Goal: Task Accomplishment & Management: Complete application form

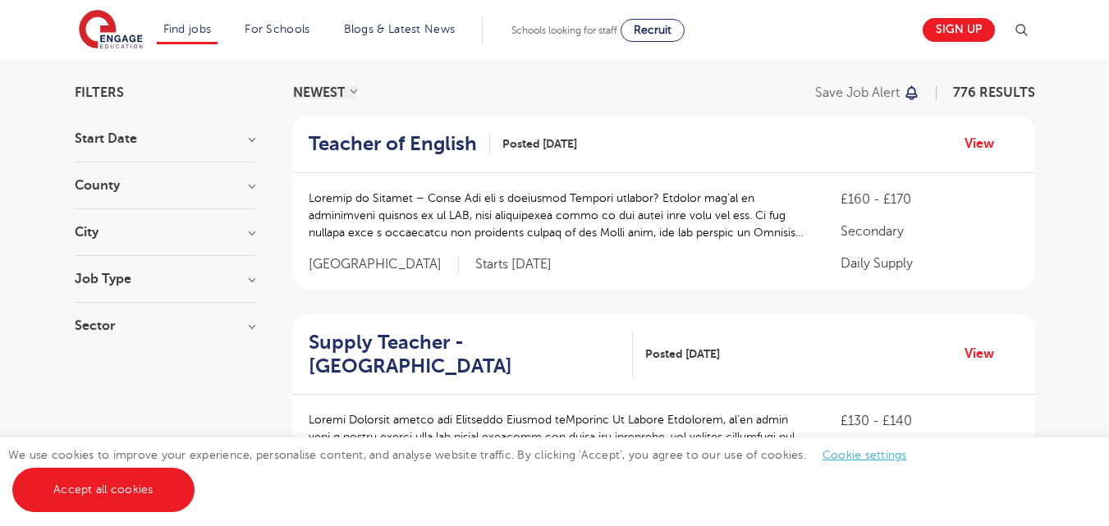
scroll to position [112, 0]
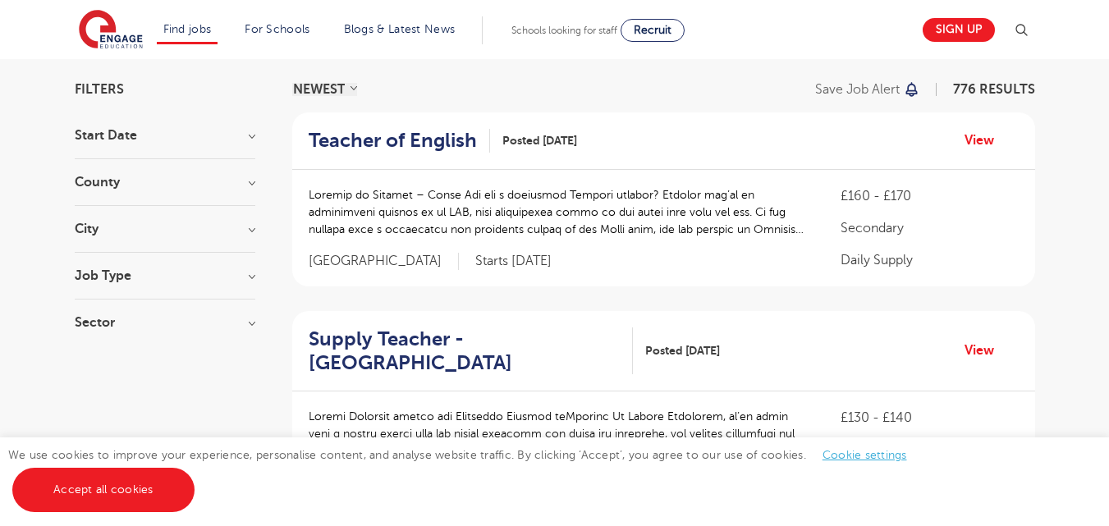
click at [650, 226] on p at bounding box center [559, 212] width 500 height 52
click at [405, 133] on h2 "Teacher of English" at bounding box center [393, 141] width 168 height 24
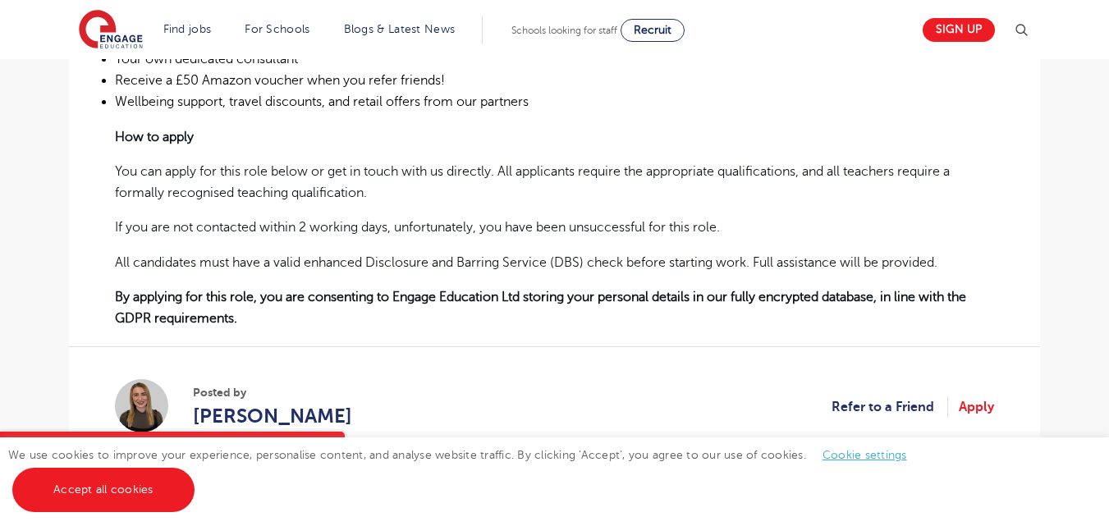
scroll to position [1129, 0]
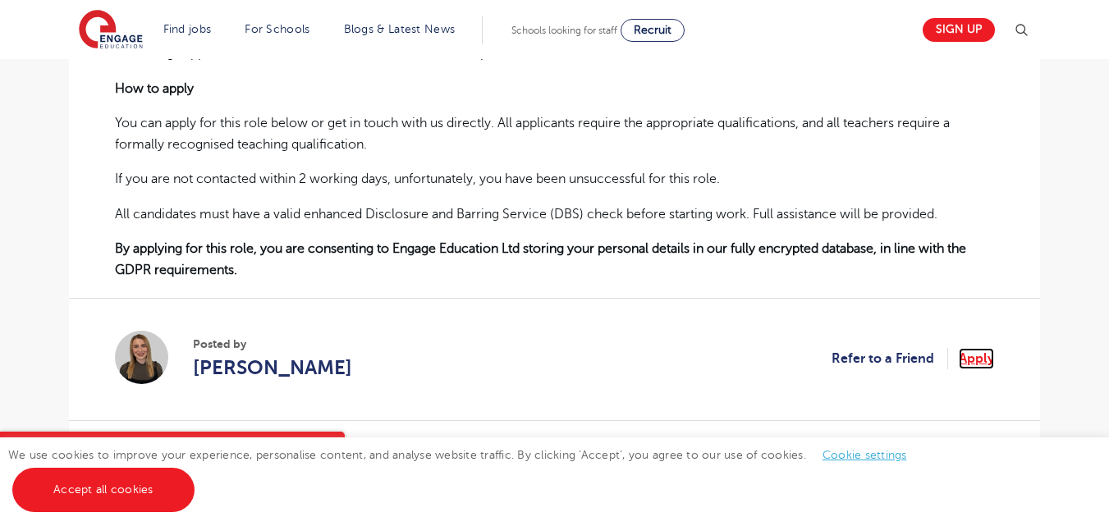
click at [974, 348] on link "Apply" at bounding box center [976, 358] width 35 height 21
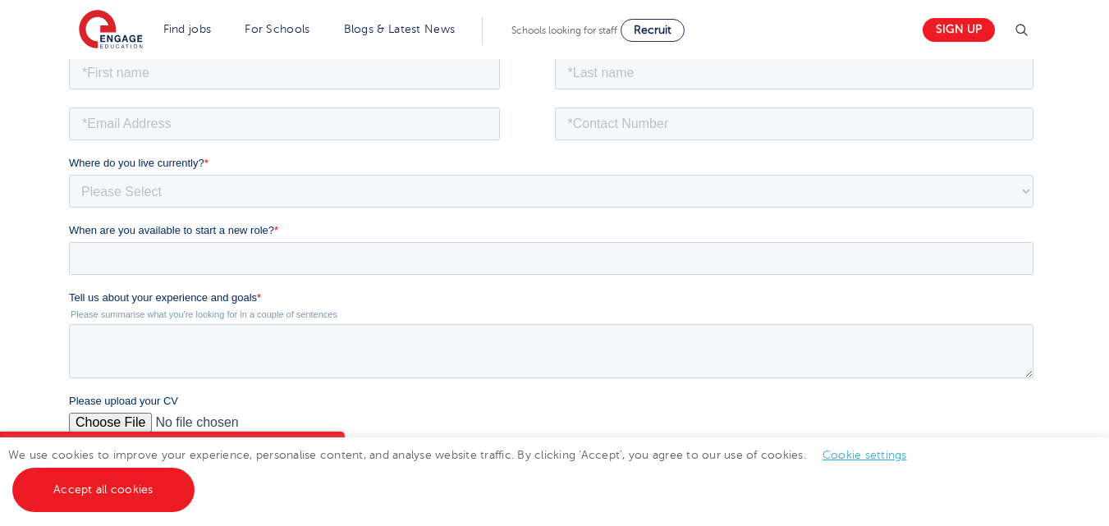
scroll to position [234, 0]
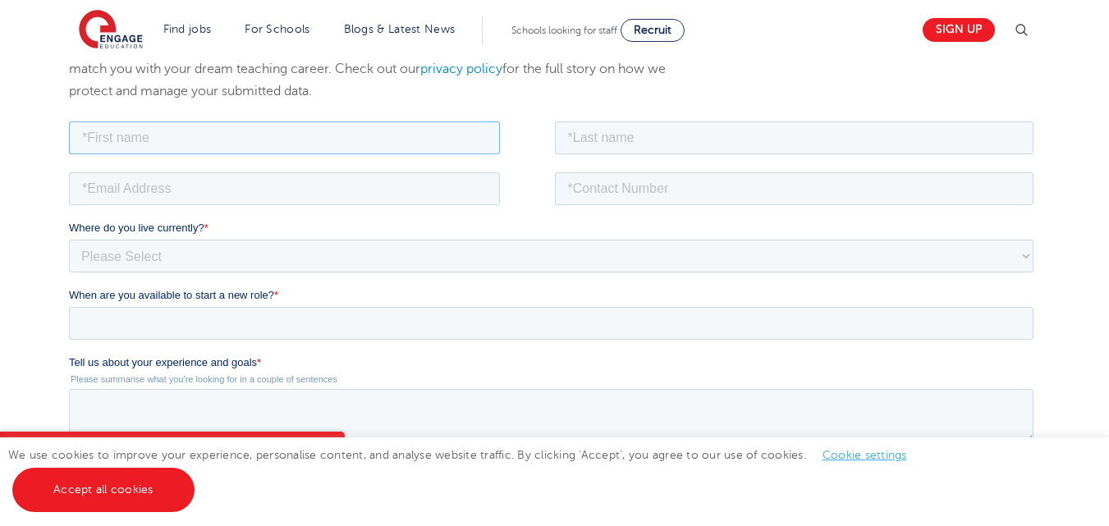
click at [324, 138] on input "text" at bounding box center [284, 137] width 431 height 33
type input "Breana"
type input "Breana Harris"
type input "breazy373@gmail.com"
type input "8328079870"
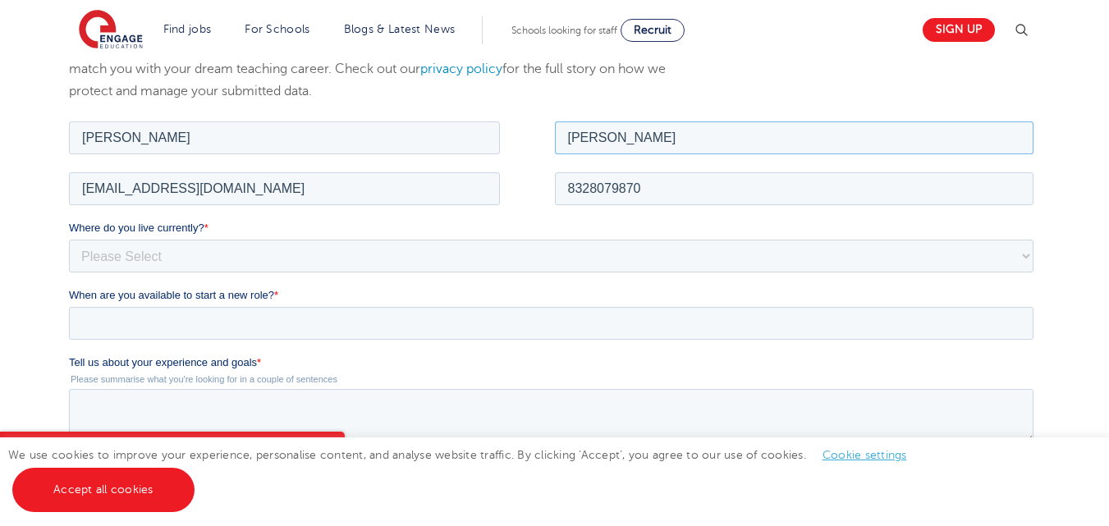
click at [616, 143] on input "Breana Harris" at bounding box center [794, 137] width 479 height 33
type input "Harris"
click at [187, 191] on input "[EMAIL_ADDRESS][DOMAIN_NAME]" at bounding box center [284, 188] width 431 height 33
click at [143, 192] on input "[EMAIL_ADDRESS][DOMAIN_NAME]" at bounding box center [284, 188] width 431 height 33
click at [121, 194] on input "[EMAIL_ADDRESS][DOMAIN_NAME]" at bounding box center [284, 188] width 431 height 33
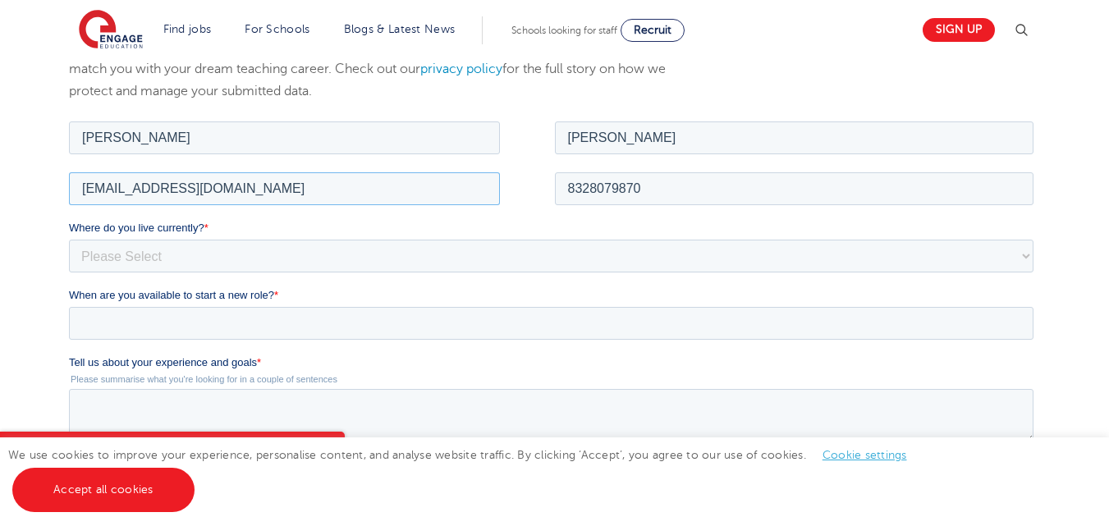
type input "[EMAIL_ADDRESS][DOMAIN_NAME]"
click at [130, 249] on select "Please Select [GEOGRAPHIC_DATA] [GEOGRAPHIC_DATA] [GEOGRAPHIC_DATA] [GEOGRAPHIC…" at bounding box center [551, 255] width 964 height 33
select select "[GEOGRAPHIC_DATA]"
click at [69, 239] on select "Please Select [GEOGRAPHIC_DATA] [GEOGRAPHIC_DATA] [GEOGRAPHIC_DATA] [GEOGRAPHIC…" at bounding box center [551, 255] width 964 height 33
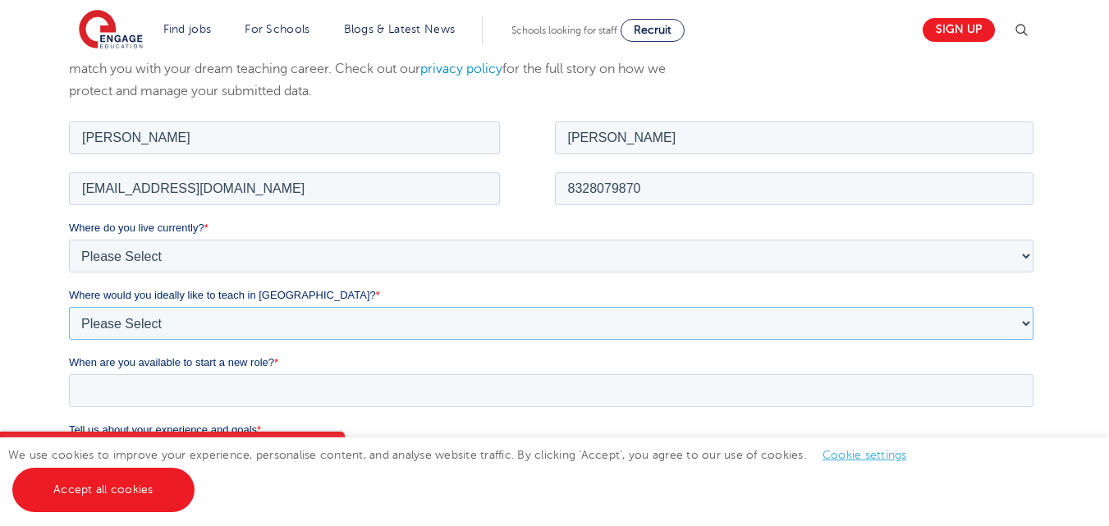
click at [128, 321] on select "Please Select I'm flexible! [GEOGRAPHIC_DATA] Any city in [GEOGRAPHIC_DATA] [GE…" at bounding box center [551, 322] width 964 height 33
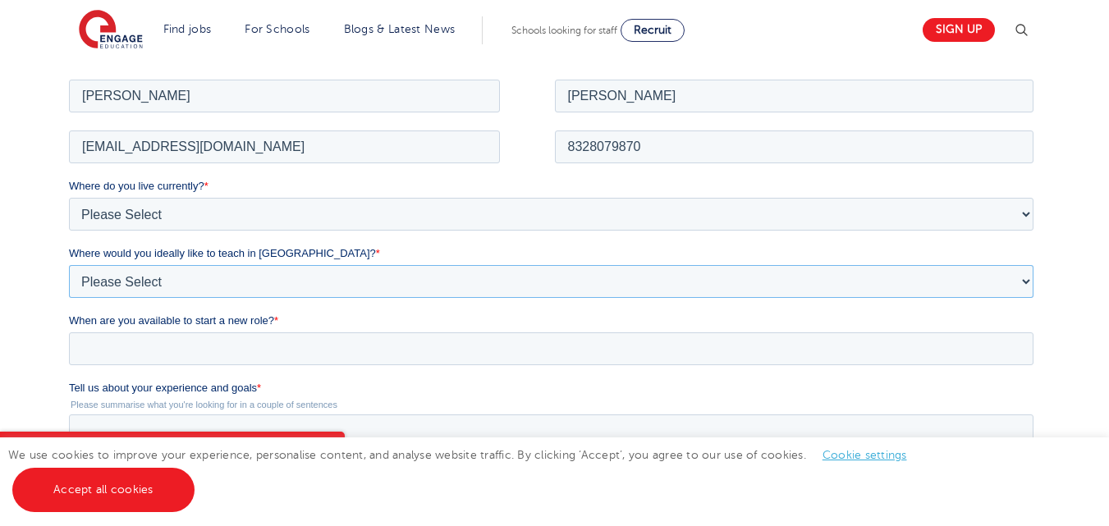
scroll to position [277, 0]
click at [132, 279] on select "Please Select I'm flexible! [GEOGRAPHIC_DATA] Any city in [GEOGRAPHIC_DATA] [GE…" at bounding box center [551, 279] width 964 height 33
select select "Flexible"
click at [69, 263] on select "Please Select I'm flexible! [GEOGRAPHIC_DATA] Any city in [GEOGRAPHIC_DATA] [GE…" at bounding box center [551, 279] width 964 height 33
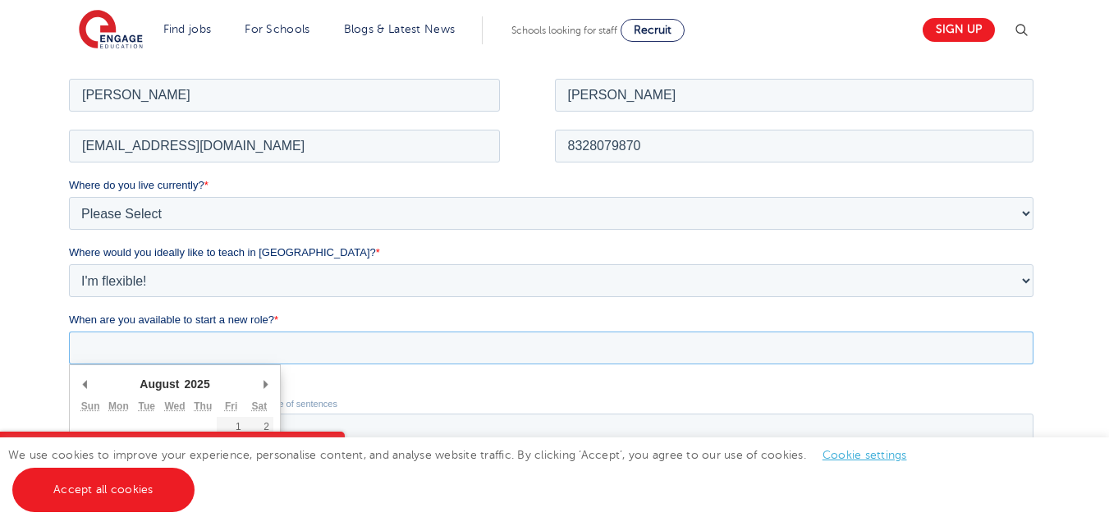
click at [134, 345] on input "When are you available to start a new role? *" at bounding box center [551, 347] width 964 height 33
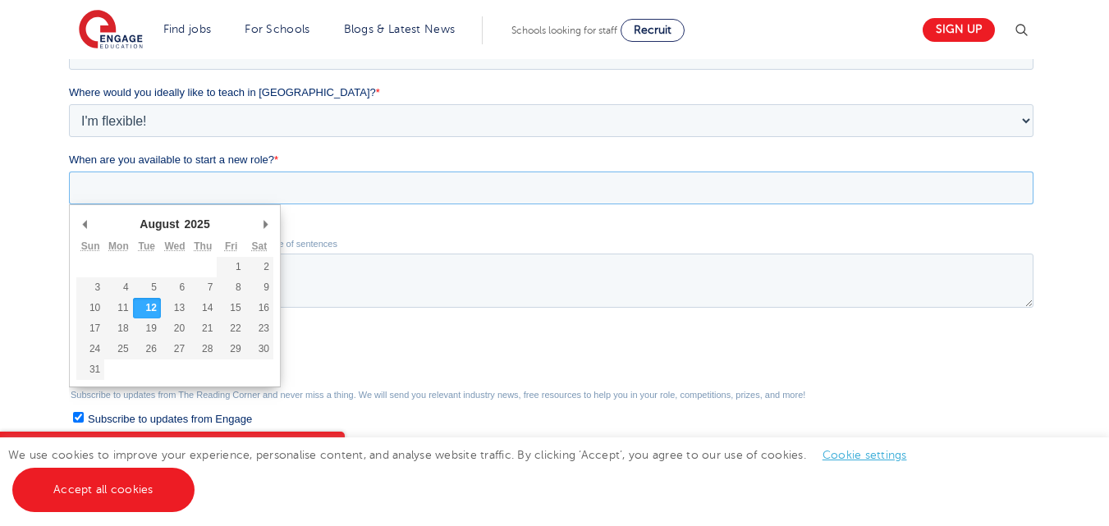
scroll to position [437, 0]
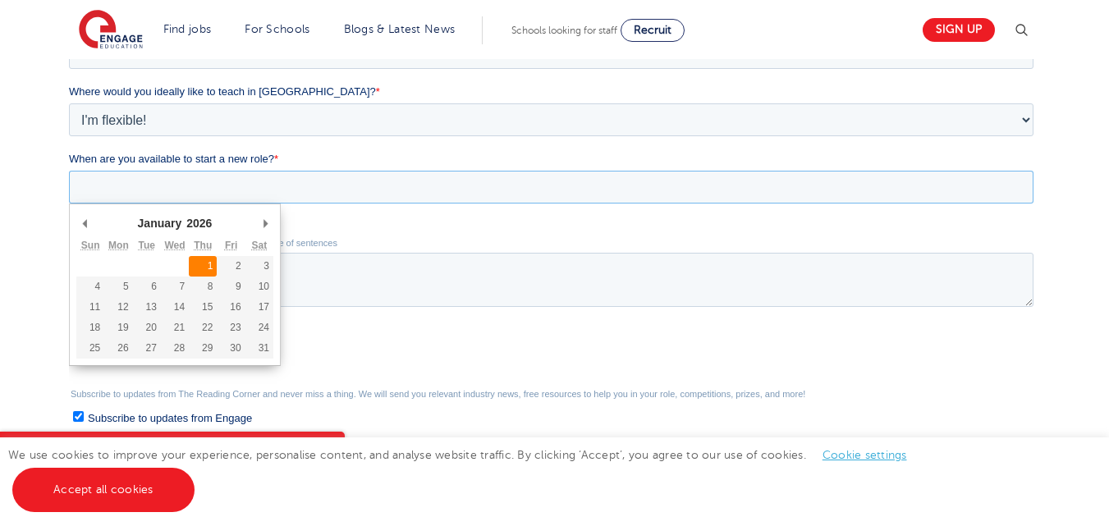
type div "2026-01-01"
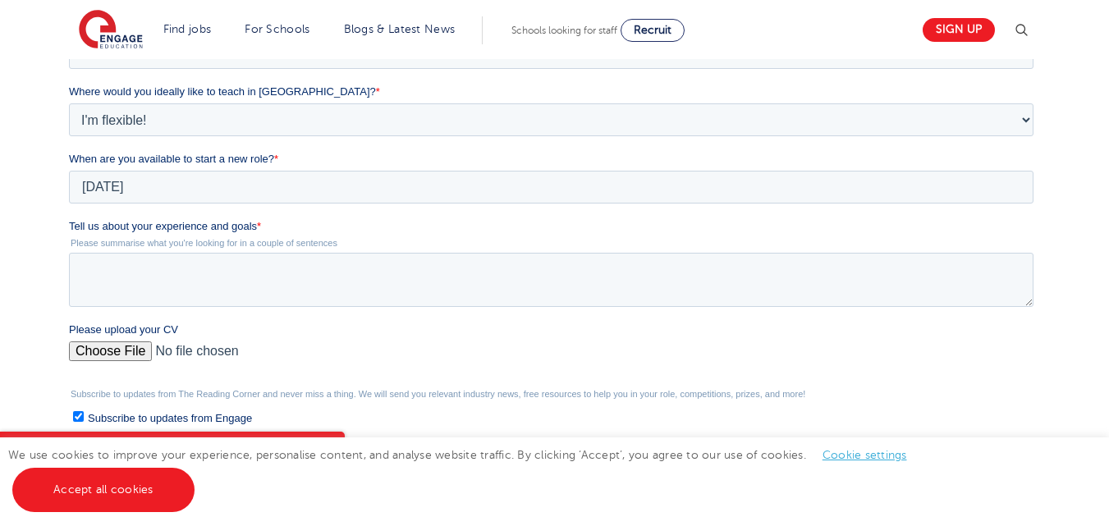
type input "2026/01/01"
click at [141, 272] on textarea "Tell us about your experience and goals *" at bounding box center [551, 280] width 964 height 54
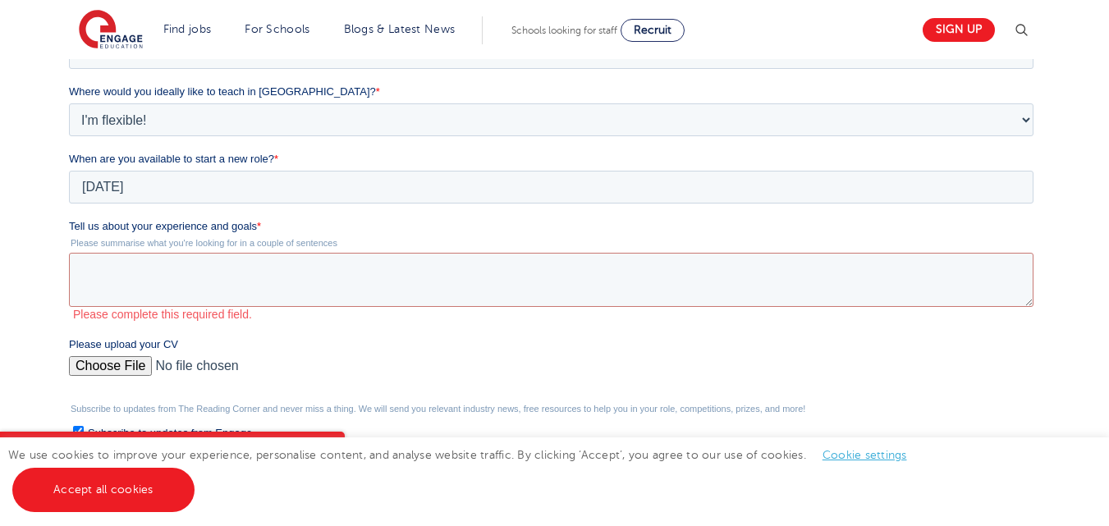
click at [121, 346] on div "Please upload your CV" at bounding box center [554, 363] width 971 height 53
click at [120, 369] on input "Please upload your CV" at bounding box center [551, 372] width 964 height 33
type input "C:\fakepath\Resume June 2024.docx"
click at [108, 263] on textarea "Tell us about your experience and goals *" at bounding box center [551, 280] width 964 height 54
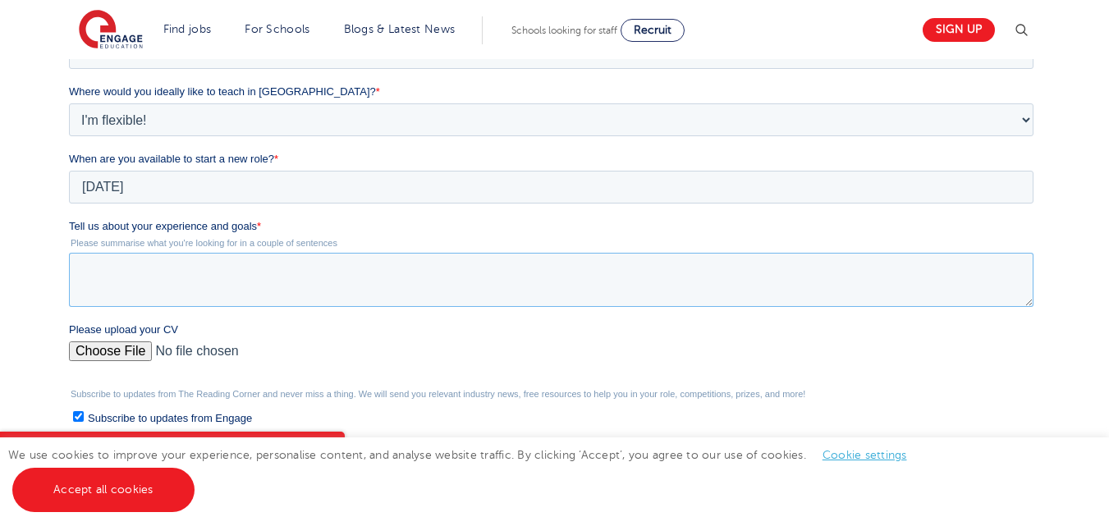
type textarea "O"
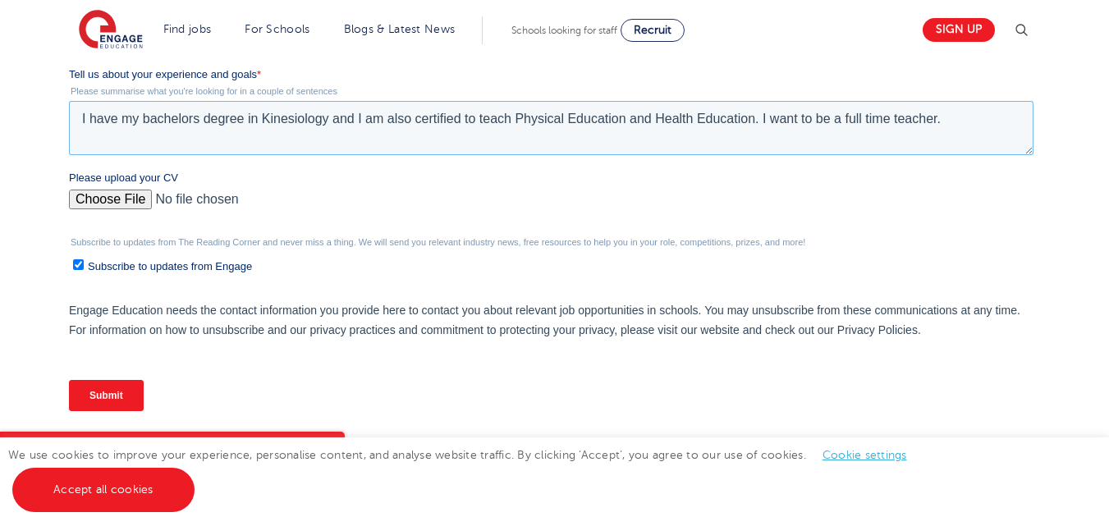
scroll to position [670, 0]
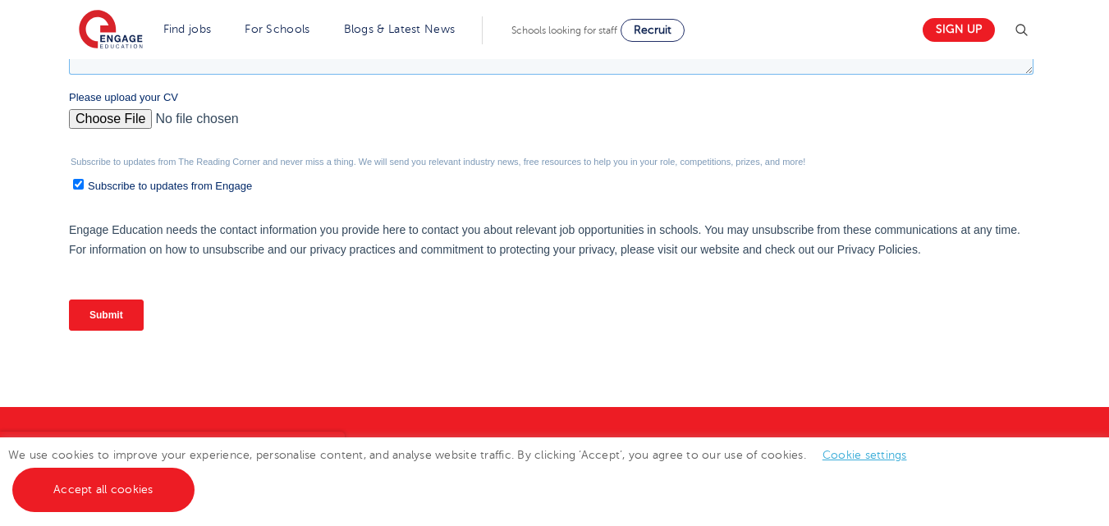
type textarea "I have my bachelors degree in Kinesiology and I am also certified to teach Phys…"
click at [103, 315] on input "Submit" at bounding box center [106, 315] width 75 height 31
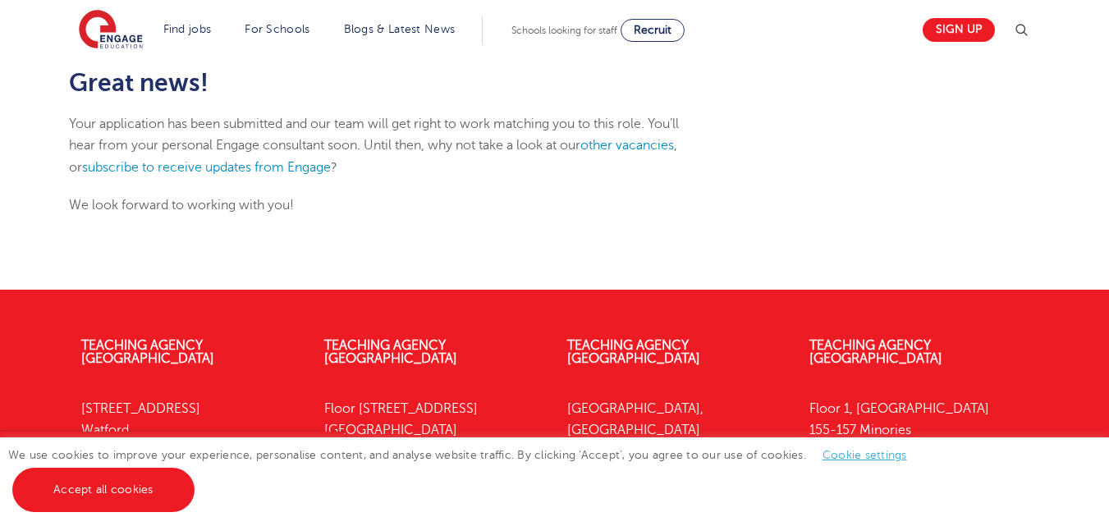
scroll to position [227, 0]
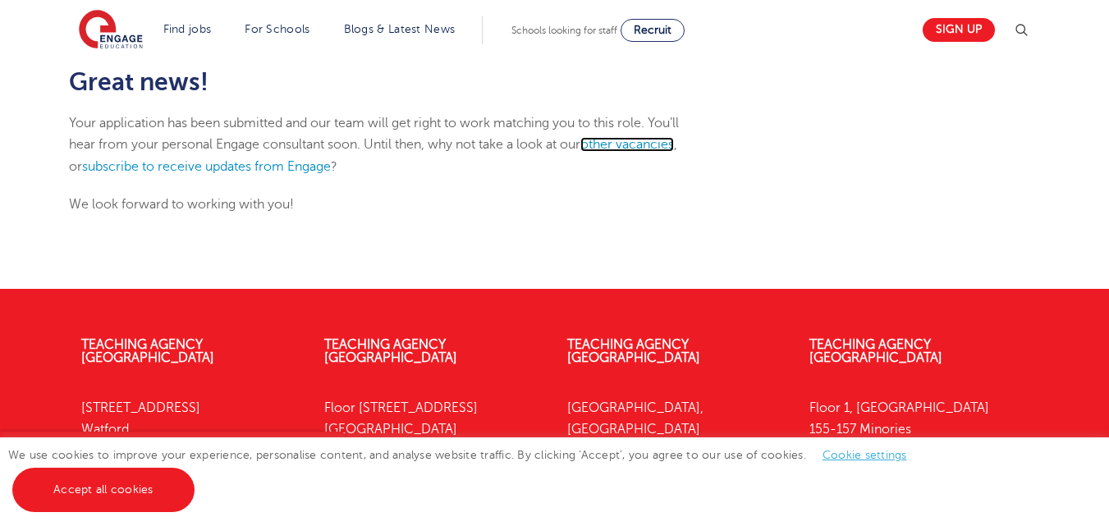
click at [655, 152] on link "other vacancies" at bounding box center [627, 144] width 94 height 15
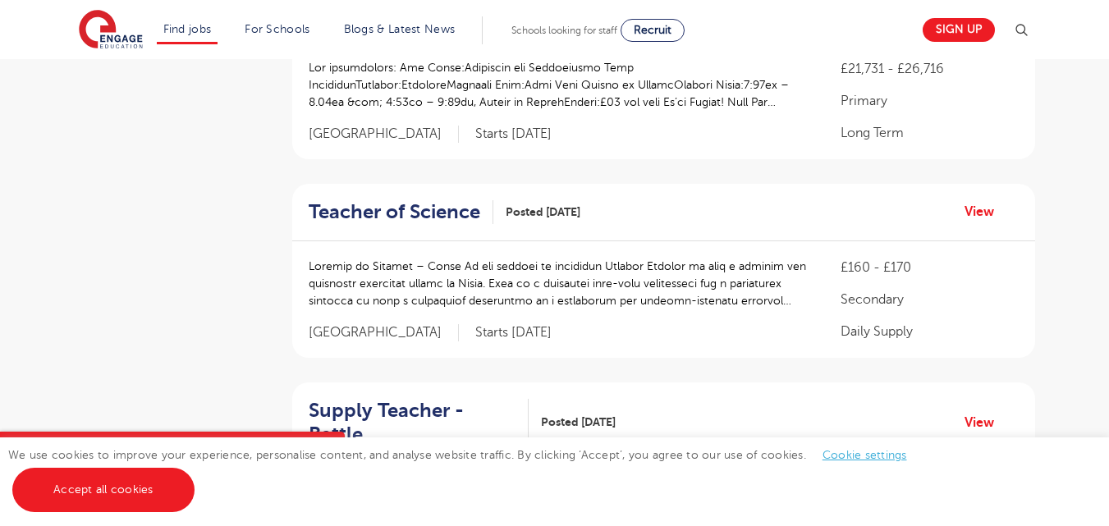
scroll to position [657, 0]
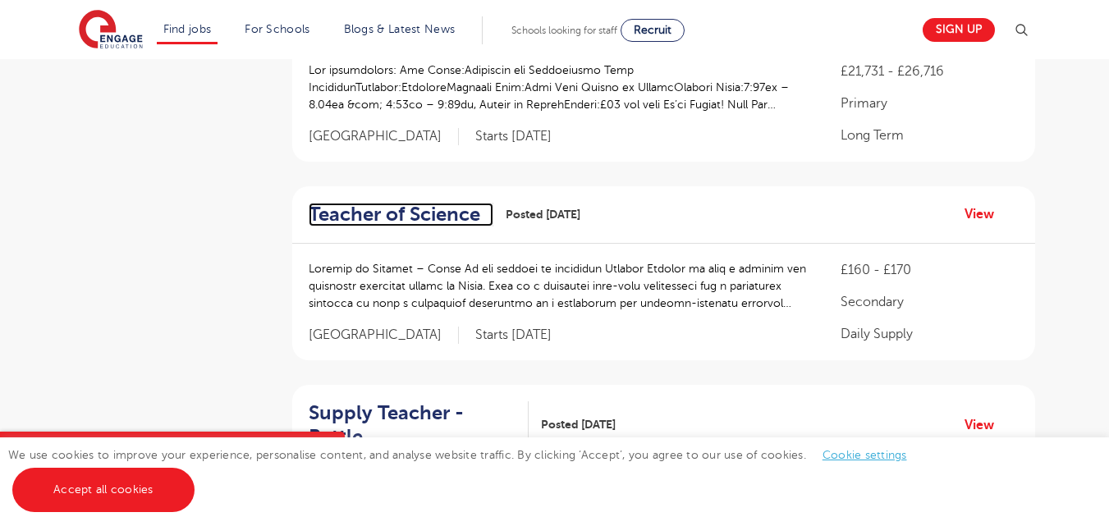
click at [393, 203] on h2 "Teacher of Science" at bounding box center [395, 215] width 172 height 24
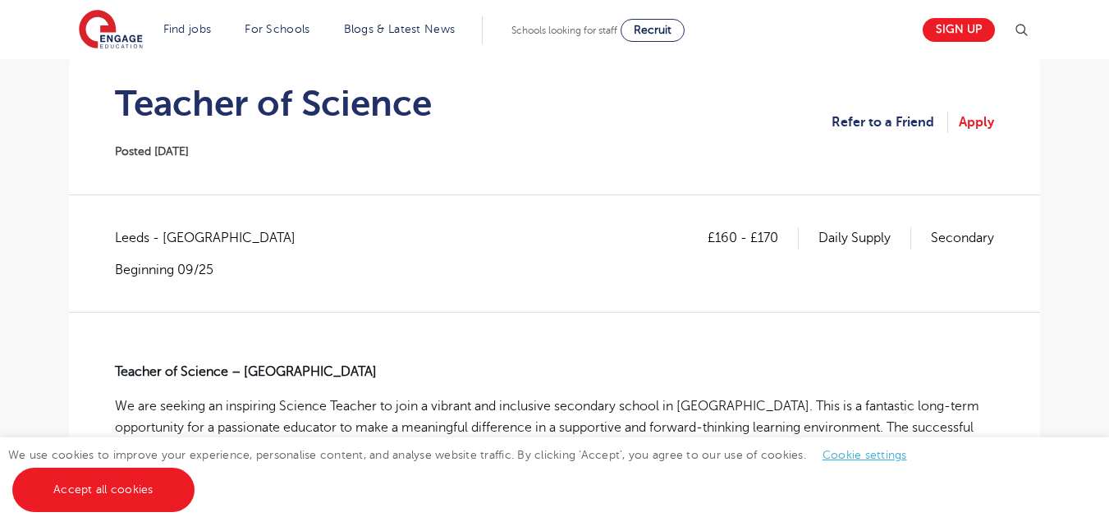
scroll to position [206, 0]
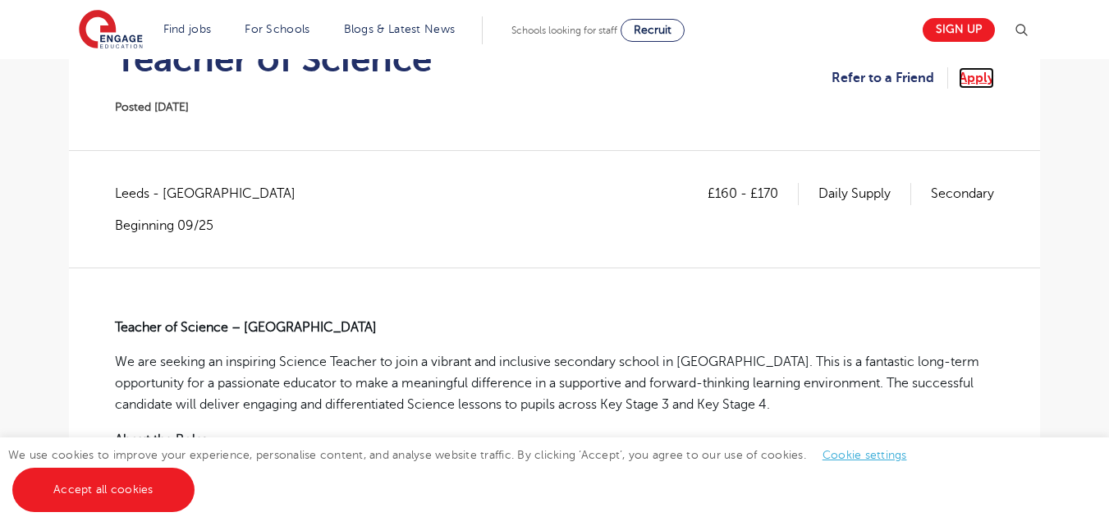
click at [985, 73] on link "Apply" at bounding box center [976, 77] width 35 height 21
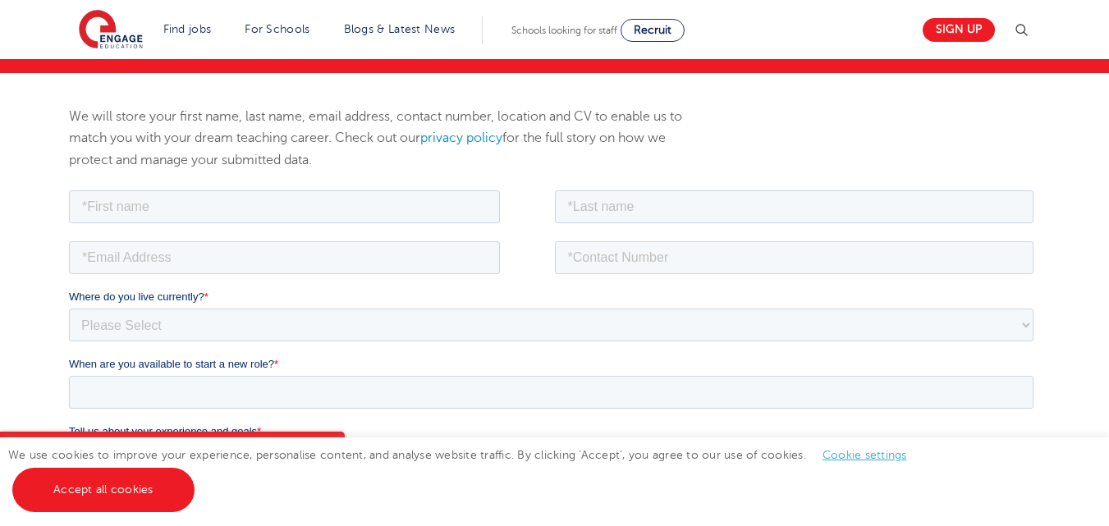
scroll to position [163, 0]
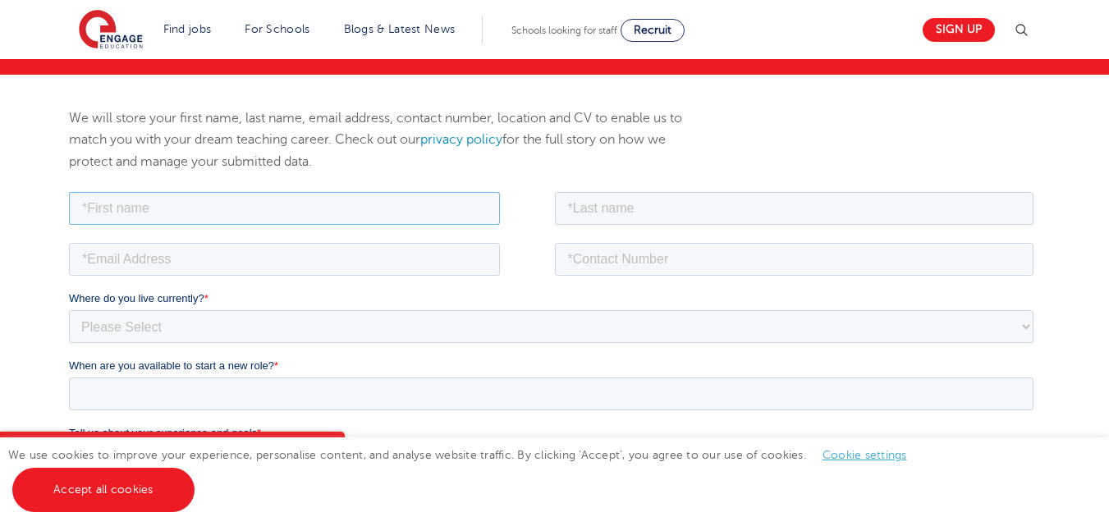
click at [465, 214] on input "text" at bounding box center [284, 207] width 431 height 33
type input "[PERSON_NAME]"
type input "[EMAIL_ADDRESS][DOMAIN_NAME]"
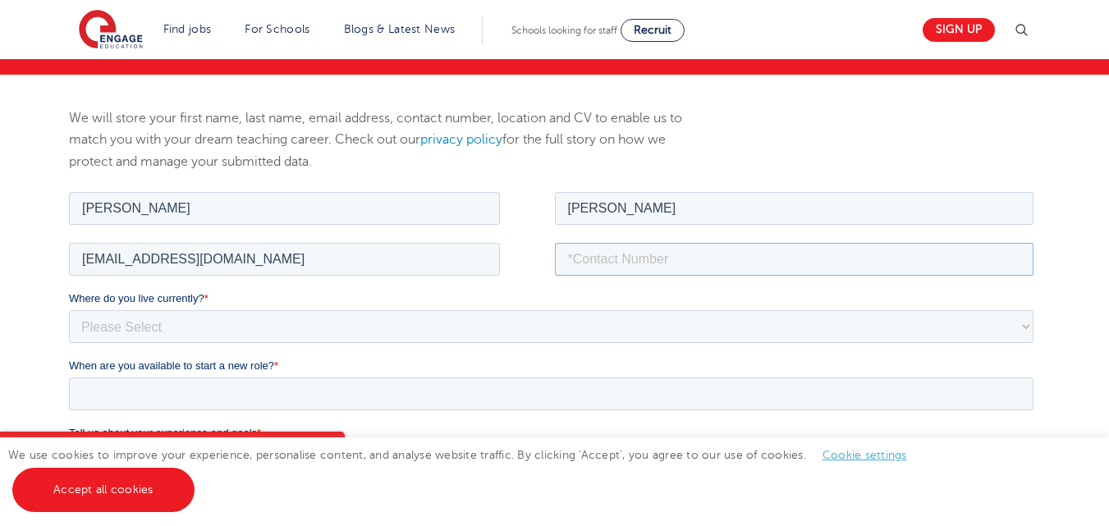
type input "8328079870"
click at [614, 209] on input "[PERSON_NAME]" at bounding box center [794, 207] width 479 height 33
type input "[PERSON_NAME]"
click at [186, 255] on input "[EMAIL_ADDRESS][DOMAIN_NAME]" at bounding box center [284, 258] width 431 height 33
type input "[EMAIL_ADDRESS][DOMAIN_NAME]"
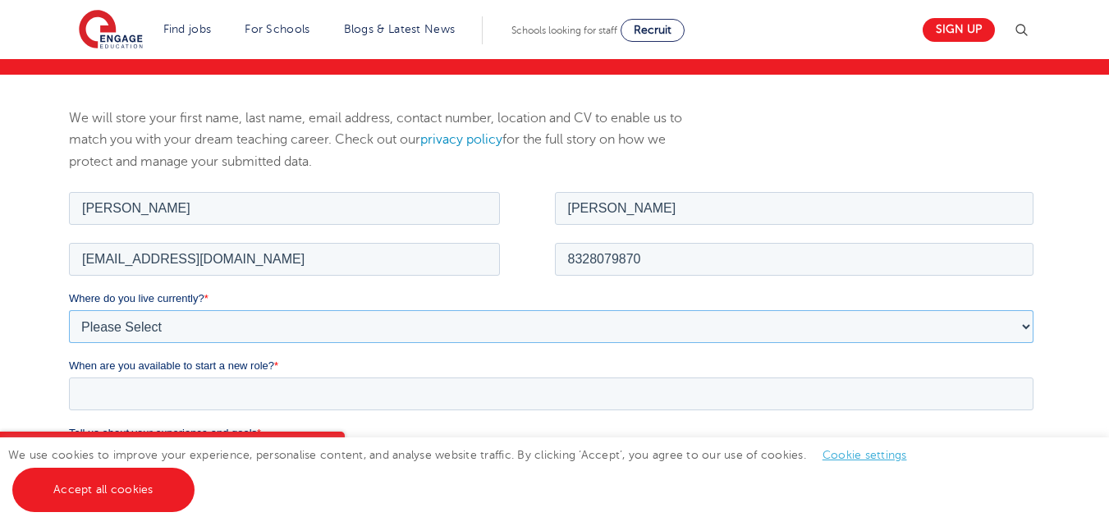
click at [170, 314] on select "Please Select [GEOGRAPHIC_DATA] [GEOGRAPHIC_DATA] [GEOGRAPHIC_DATA] [GEOGRAPHIC…" at bounding box center [551, 325] width 964 height 33
select select "[GEOGRAPHIC_DATA]"
click at [69, 309] on select "Please Select [GEOGRAPHIC_DATA] [GEOGRAPHIC_DATA] [GEOGRAPHIC_DATA] [GEOGRAPHIC…" at bounding box center [551, 325] width 964 height 33
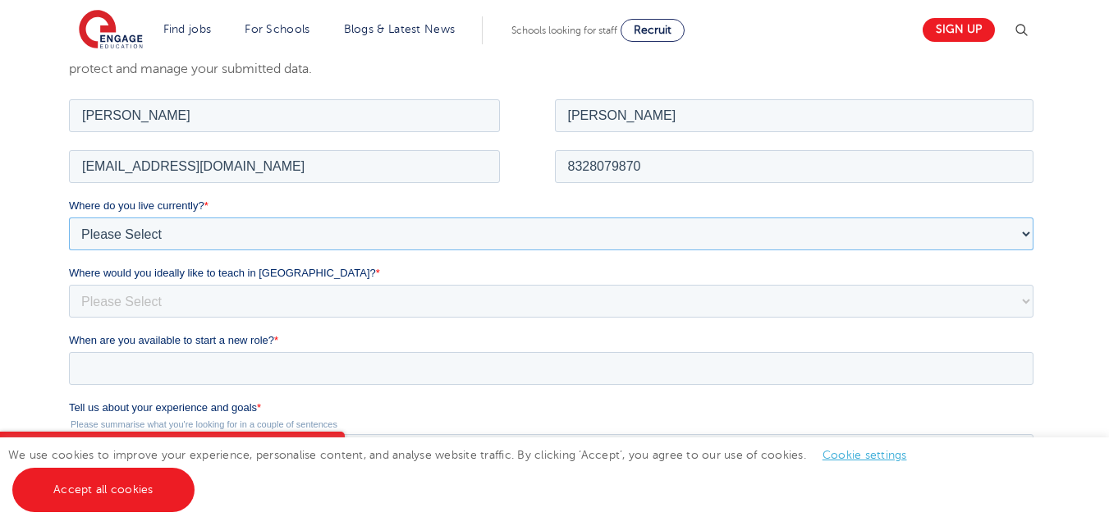
scroll to position [273, 0]
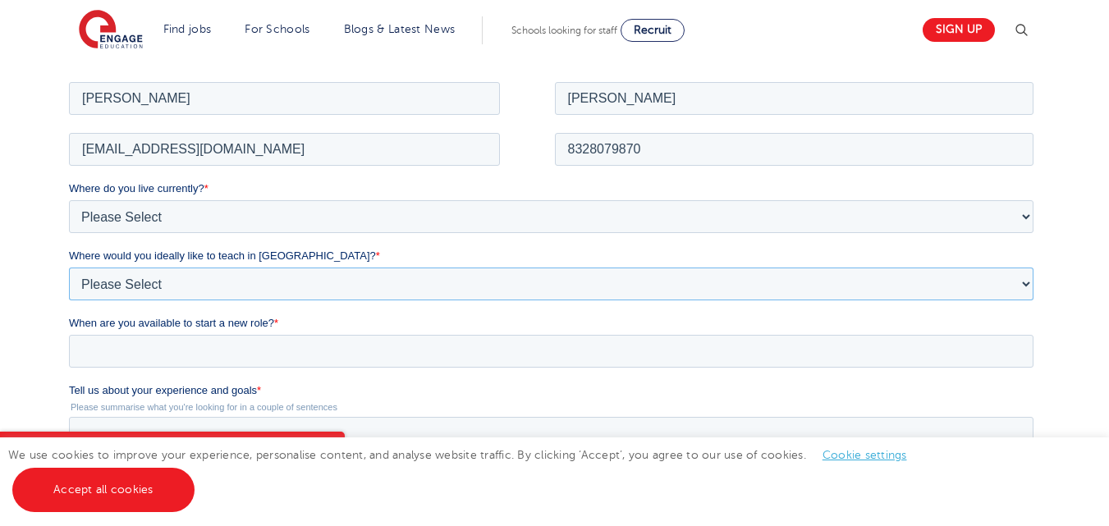
drag, startPoint x: 119, startPoint y: 172, endPoint x: 119, endPoint y: 282, distance: 110.0
click at [119, 282] on select "Please Select I'm flexible! [GEOGRAPHIC_DATA] Any city in [GEOGRAPHIC_DATA] [GE…" at bounding box center [551, 283] width 964 height 33
select select "Flexible"
click at [69, 267] on select "Please Select I'm flexible! [GEOGRAPHIC_DATA] Any city in [GEOGRAPHIC_DATA] [GE…" at bounding box center [551, 283] width 964 height 33
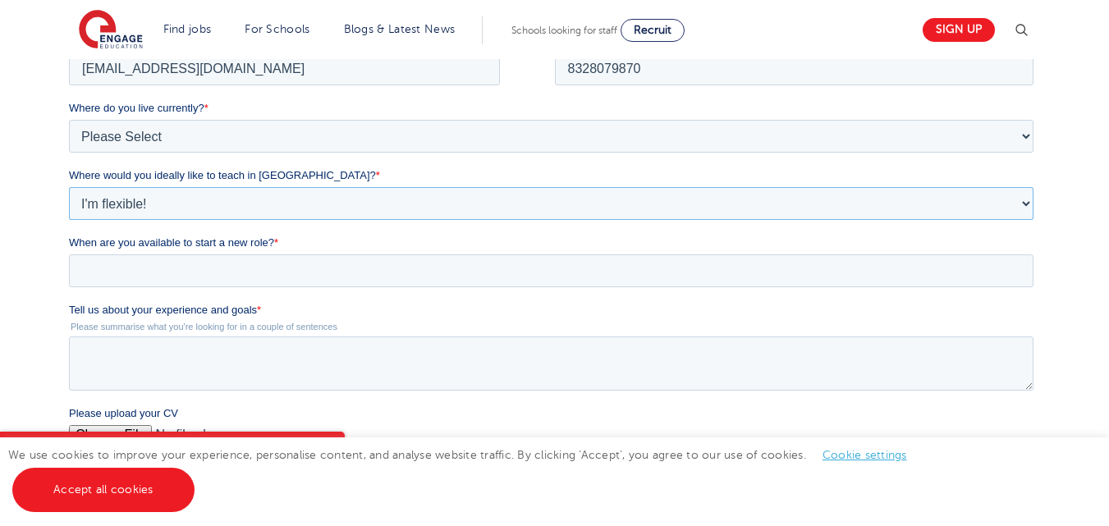
scroll to position [366, 0]
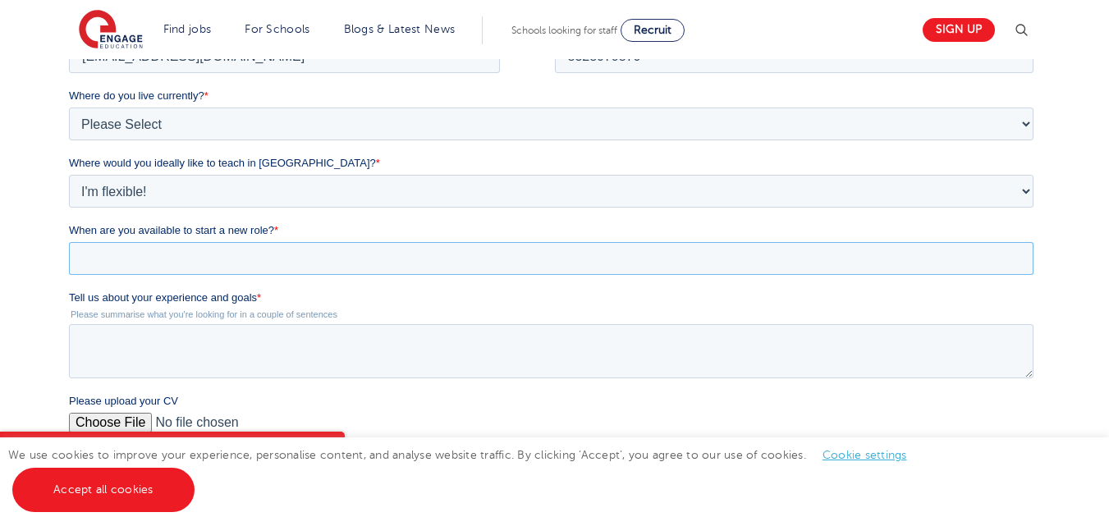
click at [130, 252] on input "When are you available to start a new role? *" at bounding box center [551, 258] width 964 height 33
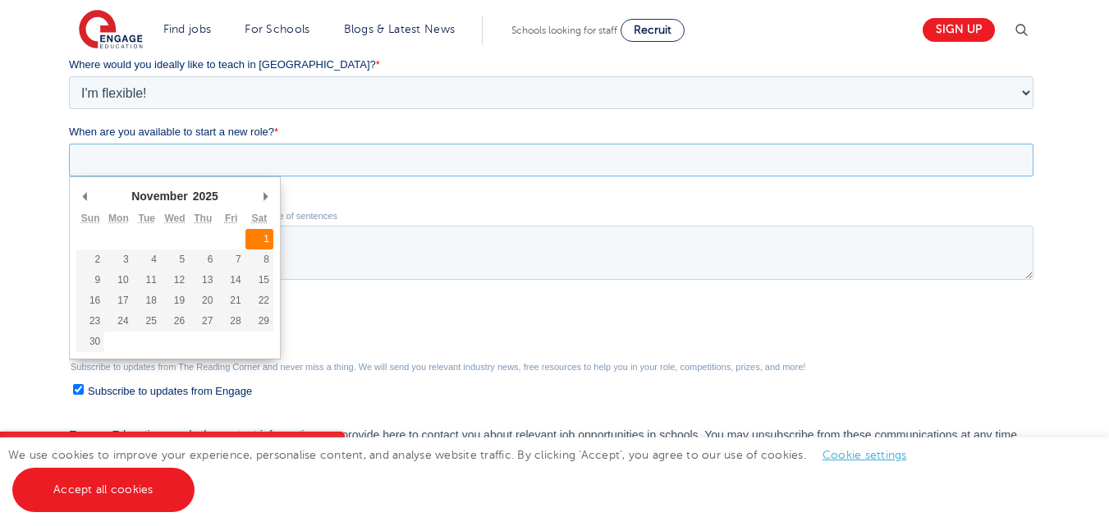
scroll to position [488, 0]
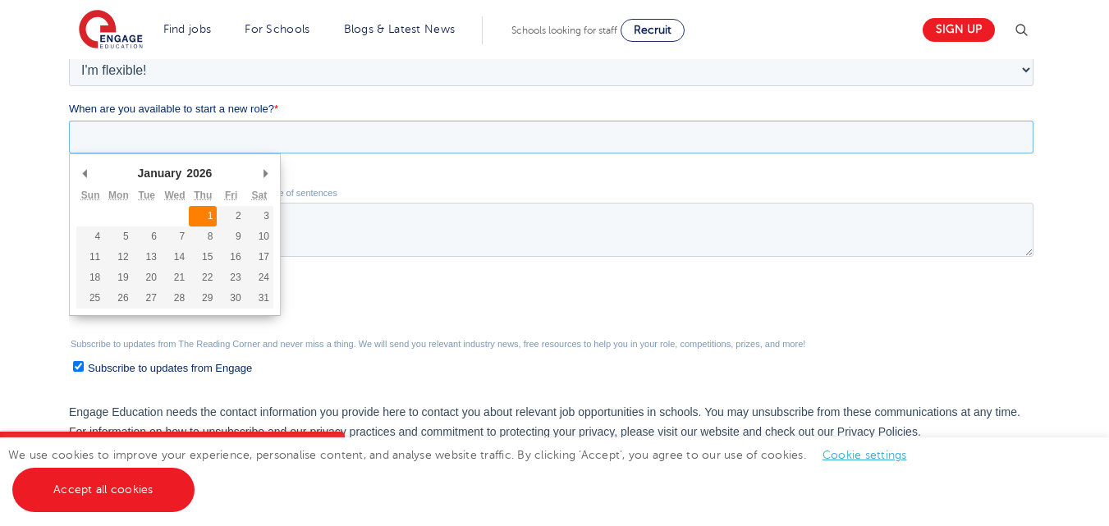
type div "2026-01-01"
type input "2026/01/01"
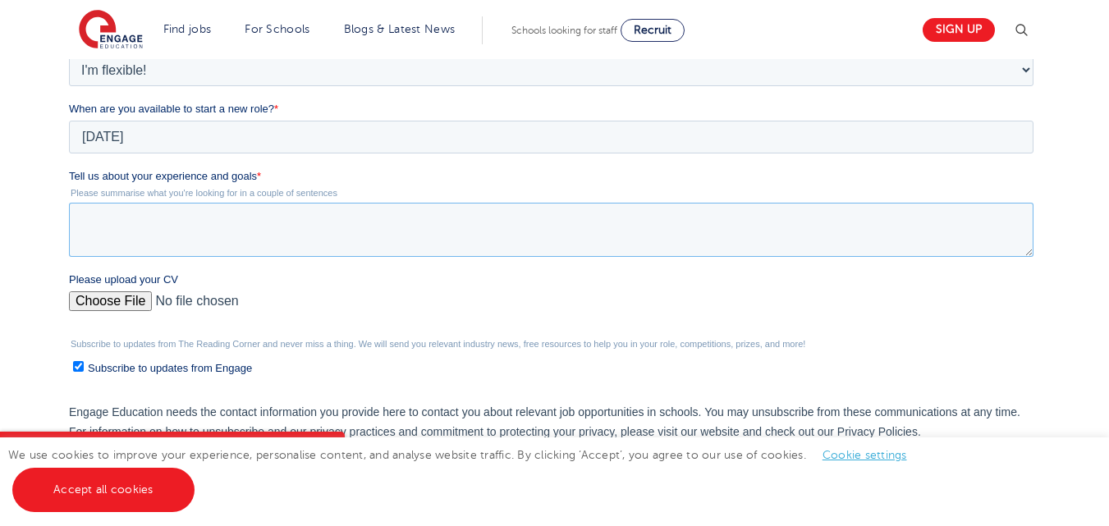
click at [156, 222] on textarea "Tell us about your experience and goals *" at bounding box center [551, 230] width 964 height 54
type textarea "U"
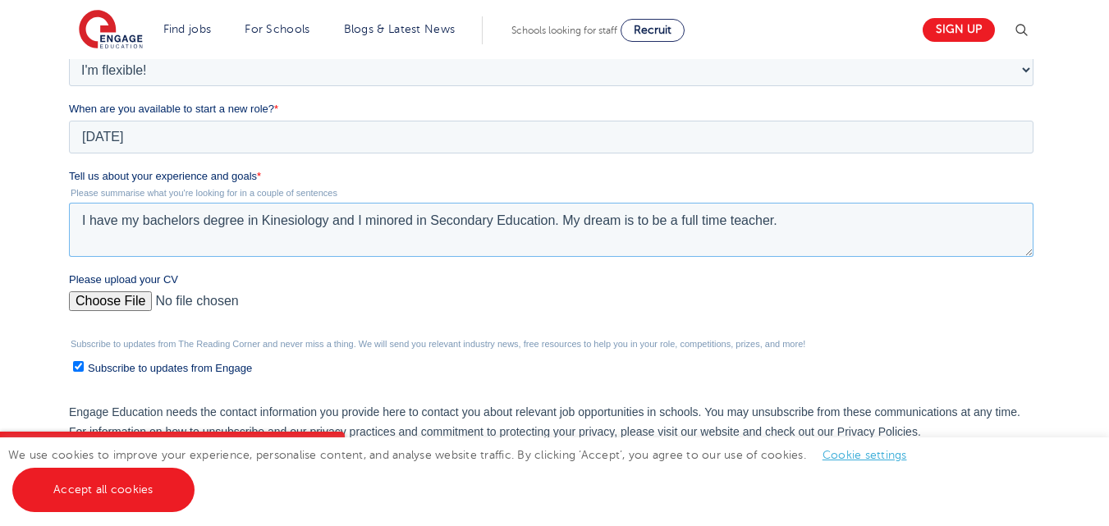
type textarea "I have my bachelors degree in Kinesiology and I minored in Secondary Education.…"
click at [137, 302] on input "Please upload your CV" at bounding box center [551, 307] width 964 height 33
type input "C:\fakepath\Resume June 2024.docx"
drag, startPoint x: 783, startPoint y: 228, endPoint x: 81, endPoint y: 235, distance: 701.8
click at [81, 235] on textarea "I have my bachelors degree in Kinesiology and I minored in Secondary Education.…" at bounding box center [551, 230] width 964 height 54
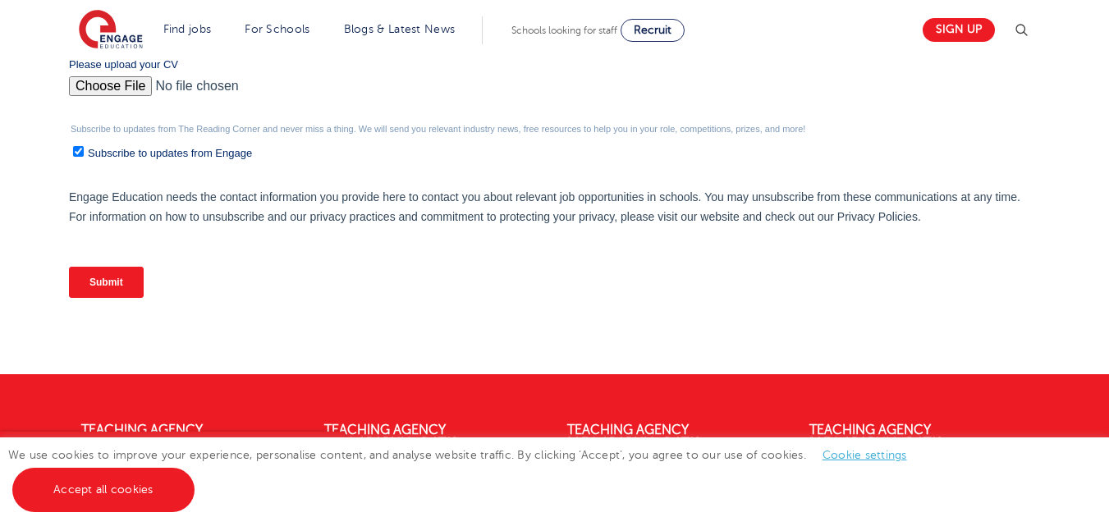
scroll to position [745, 0]
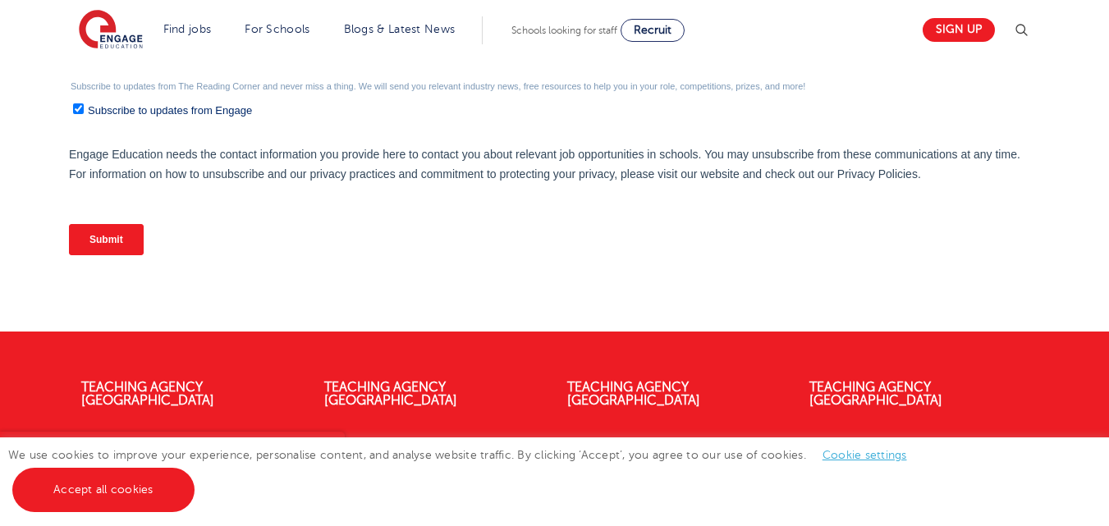
click at [111, 246] on input "Submit" at bounding box center [106, 239] width 75 height 31
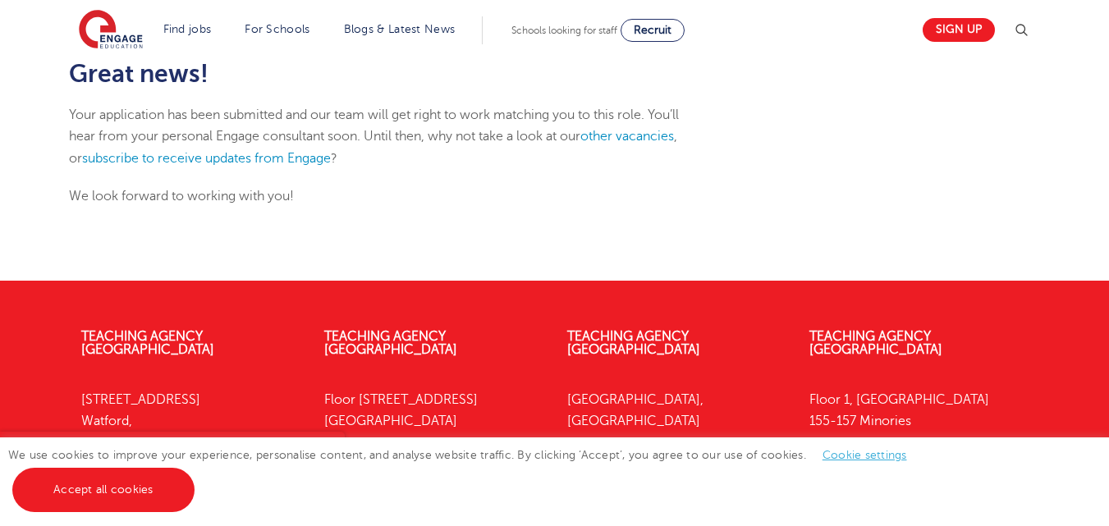
scroll to position [172, 0]
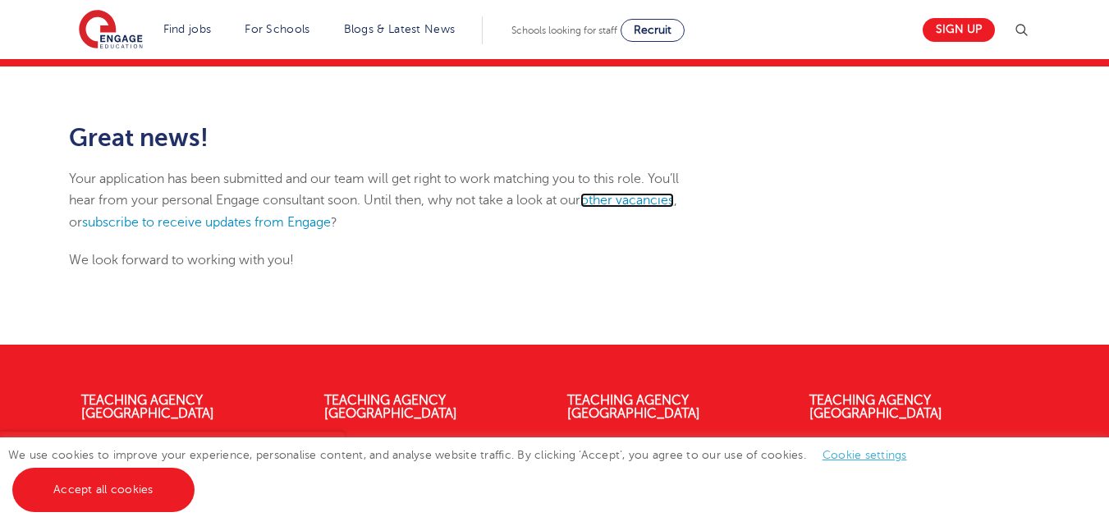
click at [612, 199] on link "other vacancies" at bounding box center [627, 200] width 94 height 15
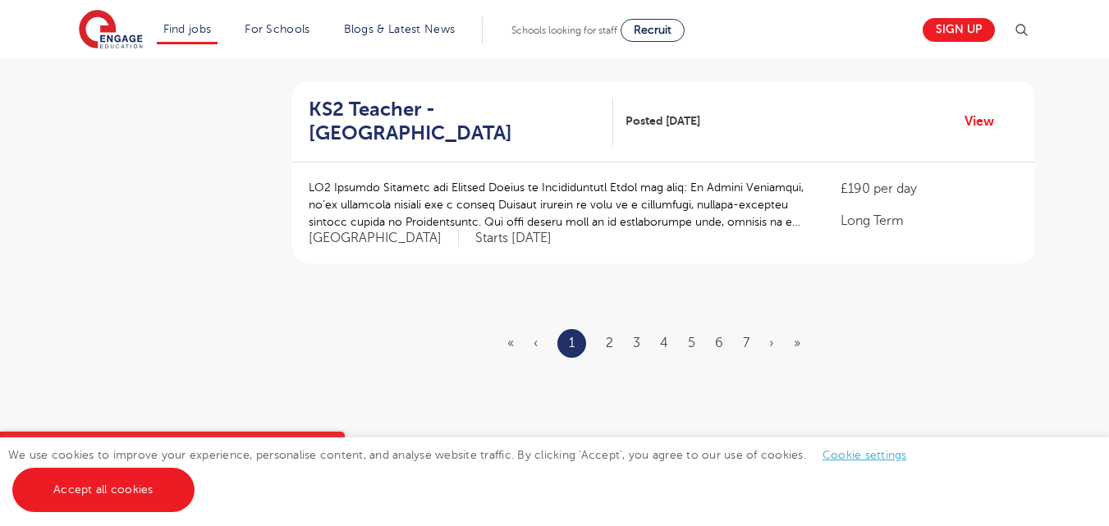
scroll to position [1999, 0]
click at [607, 337] on link "2" at bounding box center [609, 344] width 7 height 15
